Goal: Task Accomplishment & Management: Use online tool/utility

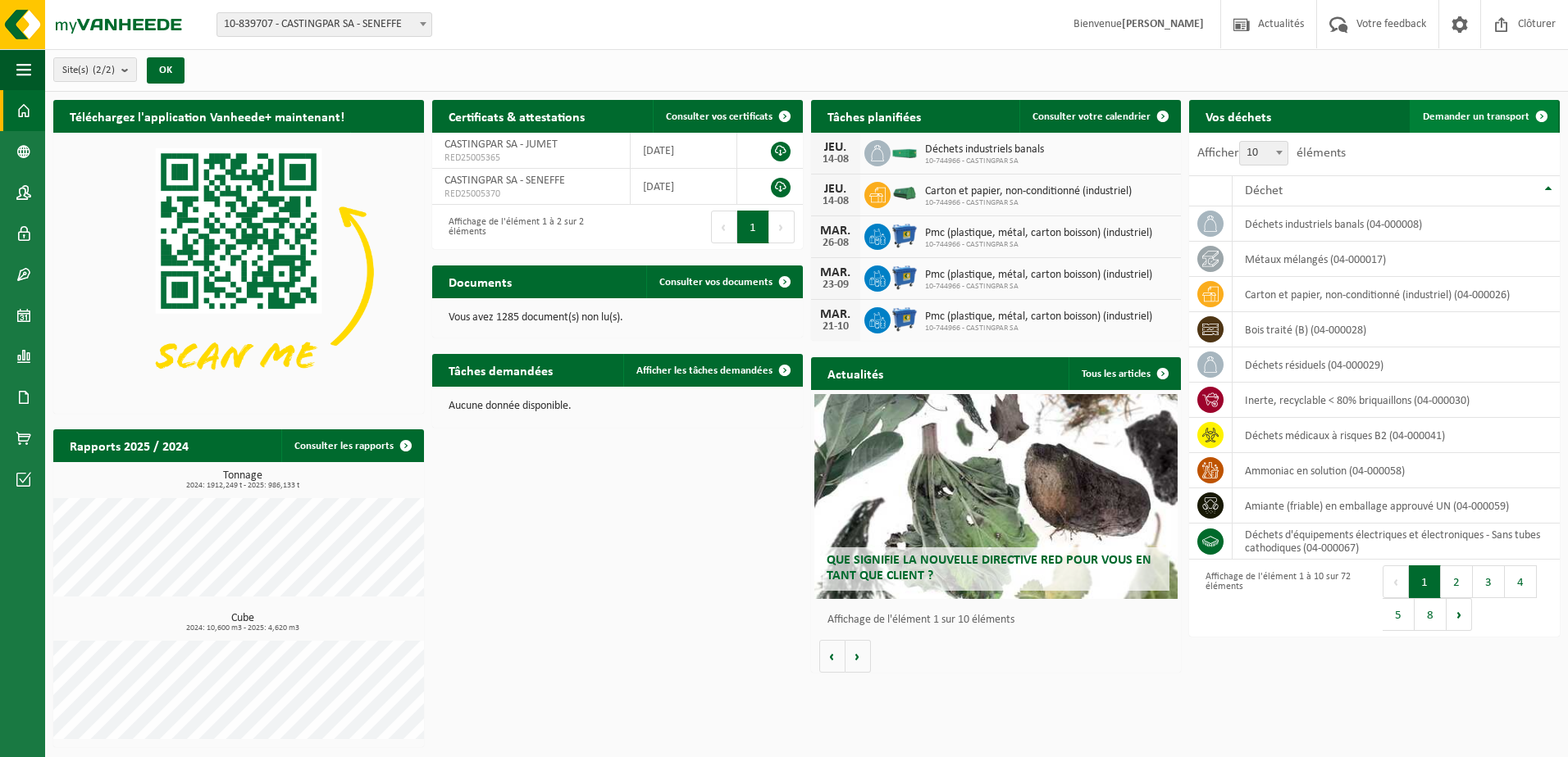
click at [1485, 120] on span "Demander un transport" at bounding box center [1477, 117] width 107 height 11
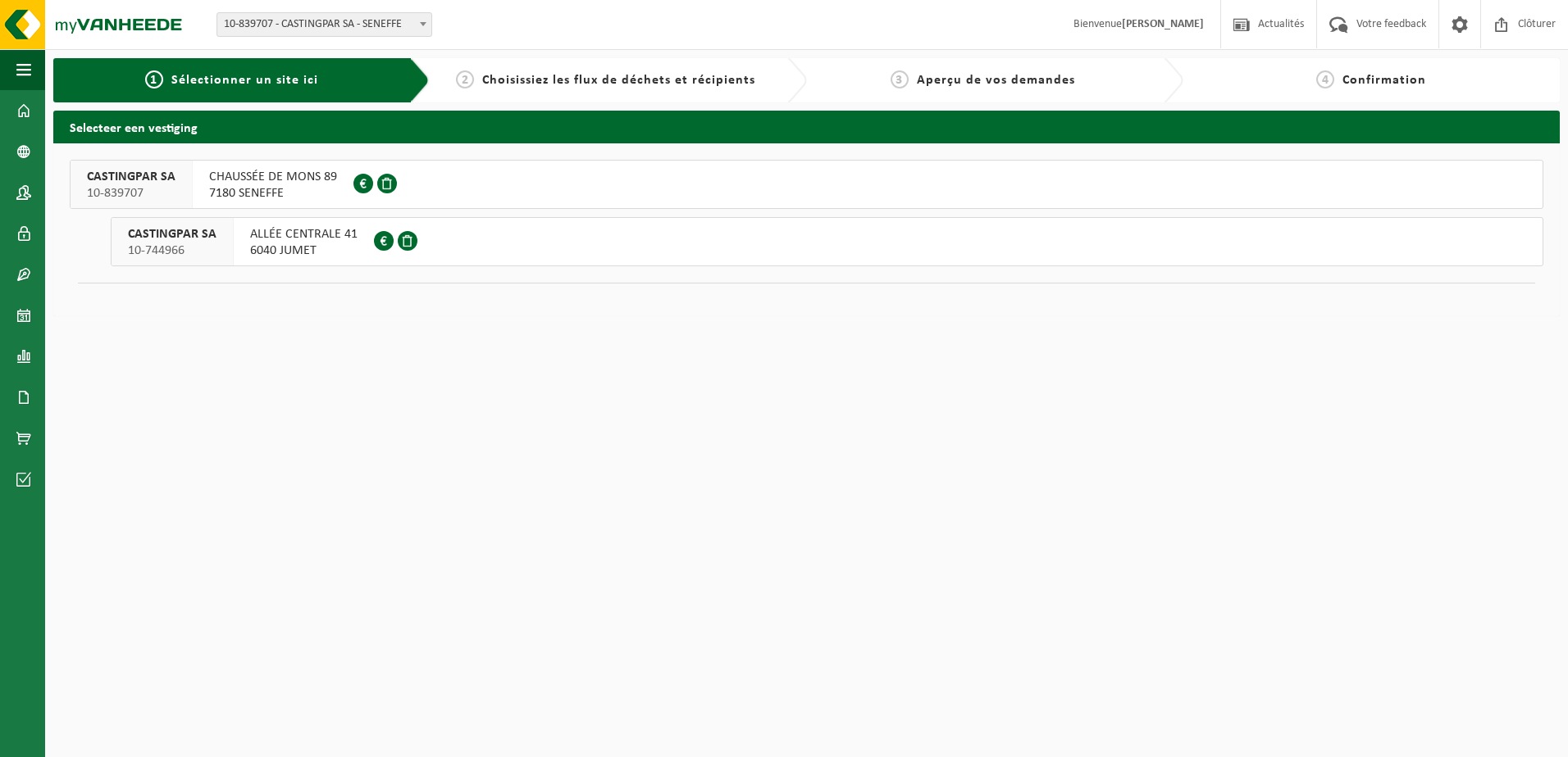
click at [244, 186] on span "7180 SENEFFE" at bounding box center [273, 194] width 128 height 16
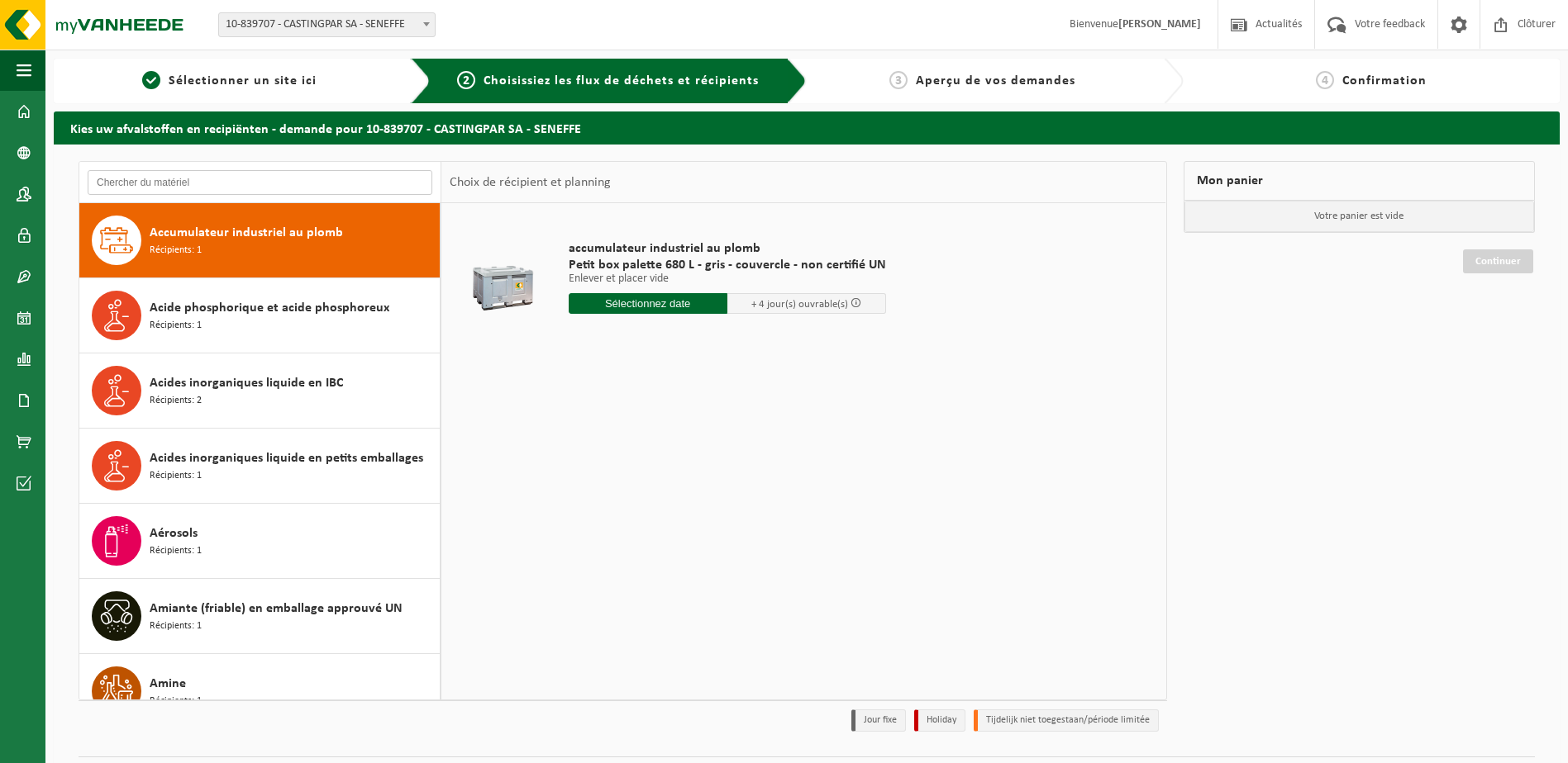
click at [240, 180] on input "text" at bounding box center [259, 182] width 344 height 25
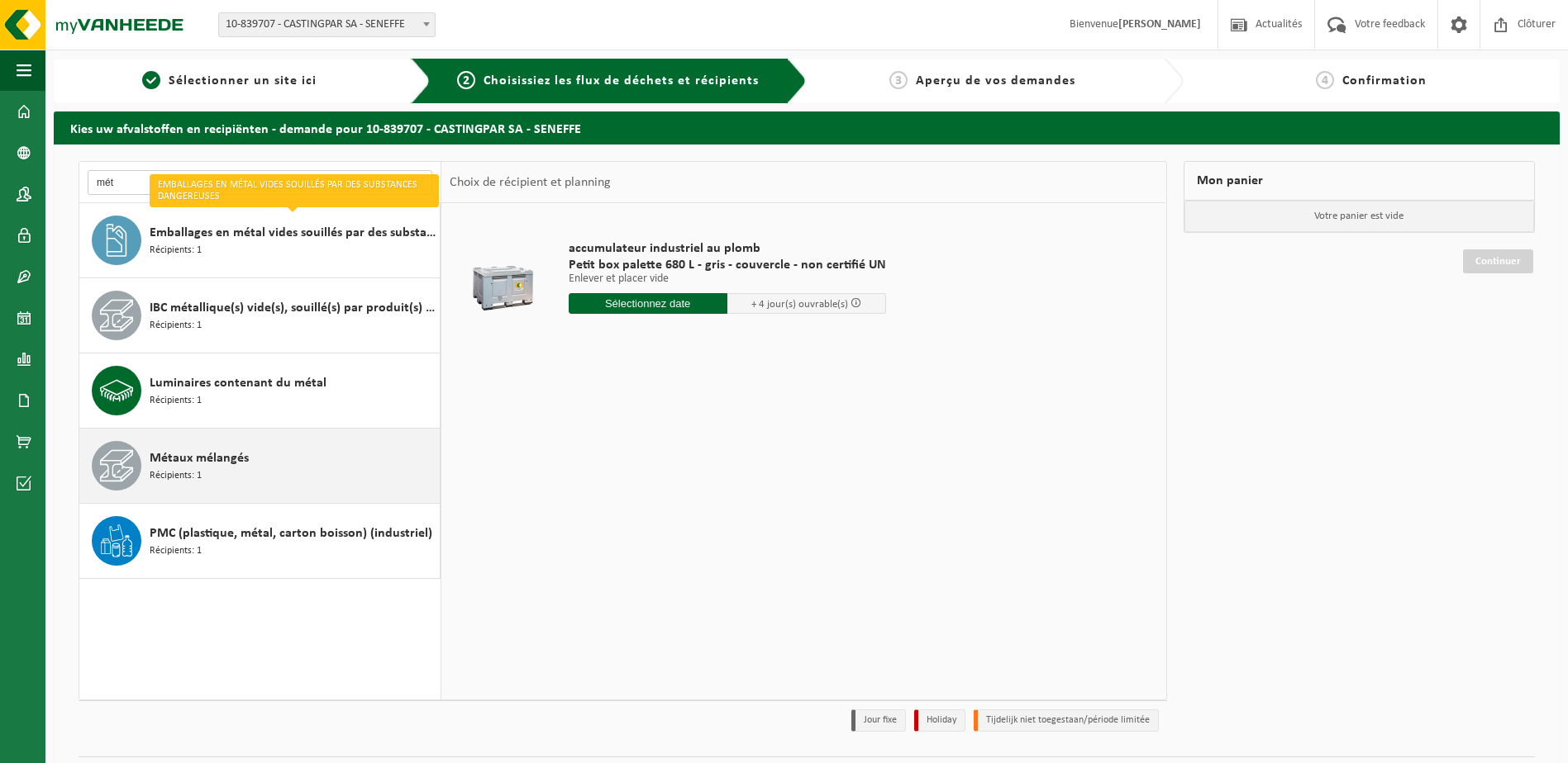
type input "mét"
click at [292, 476] on div "Métaux mélangés Récipients: 1" at bounding box center [292, 465] width 286 height 49
